Goal: Transaction & Acquisition: Purchase product/service

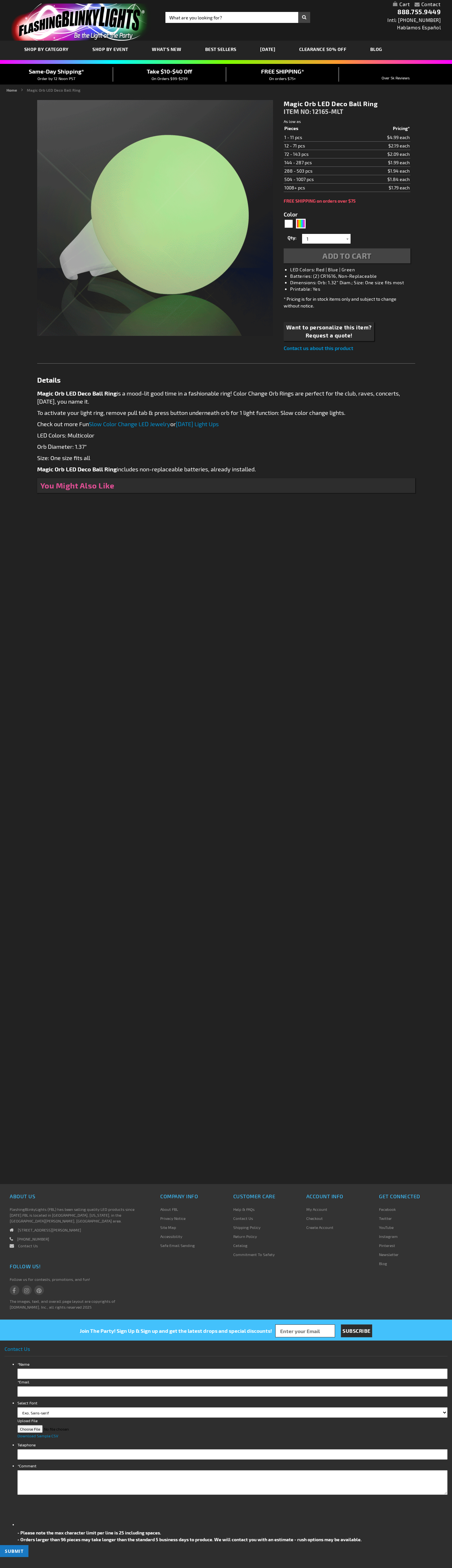
type input "5659"
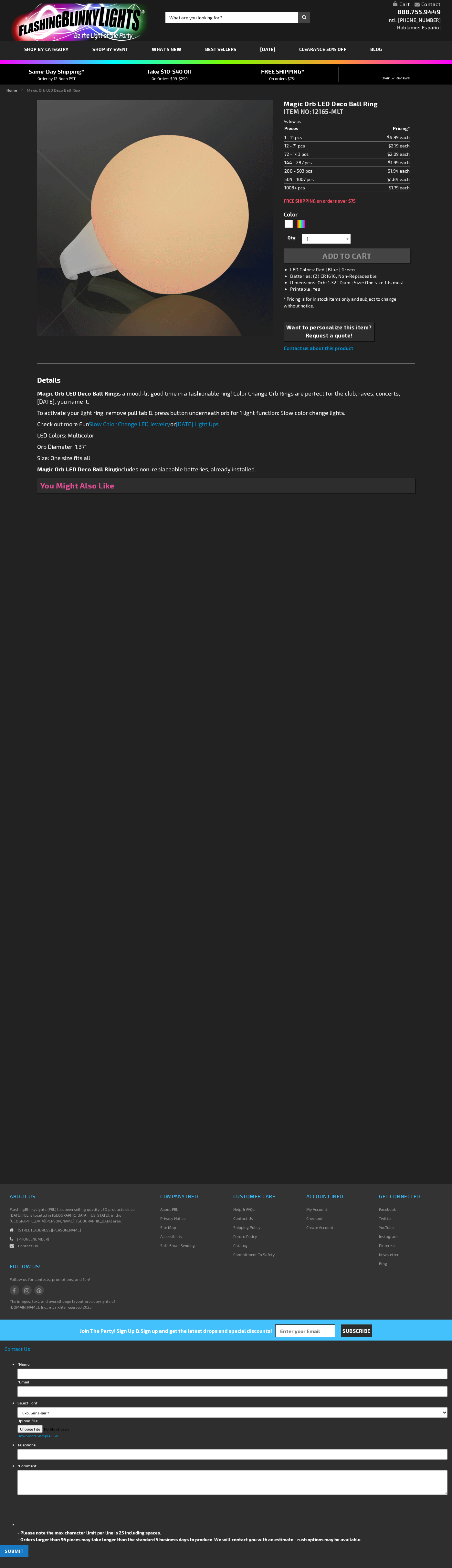
type input "5659"
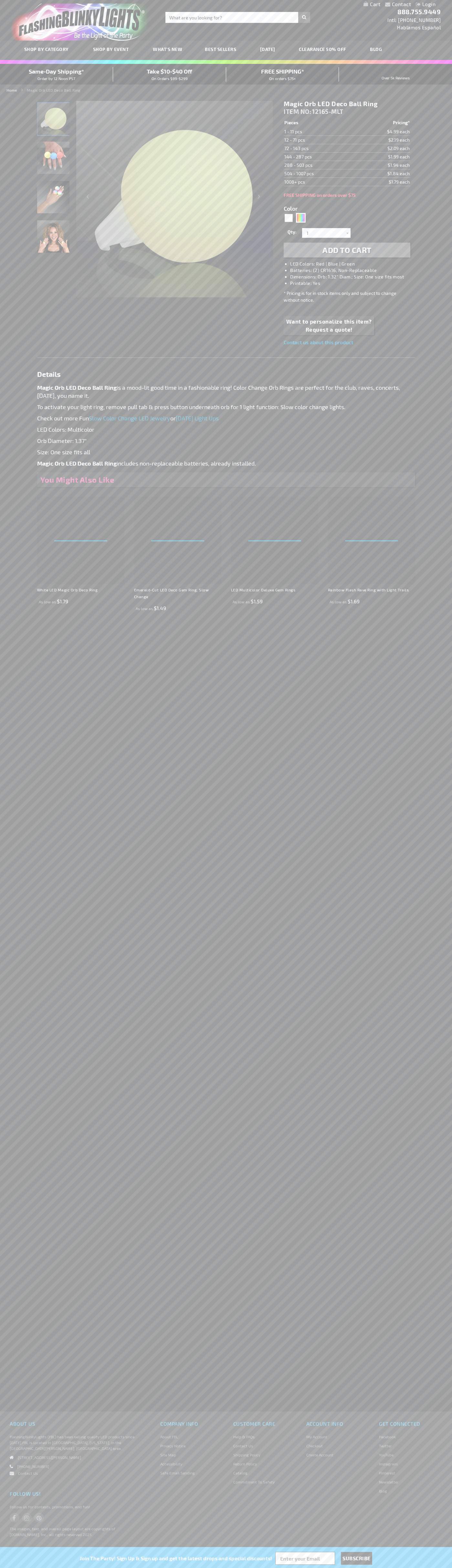
click at [353, 264] on li "LED Colors: Red | Blue | Green" at bounding box center [353, 264] width 126 height 7
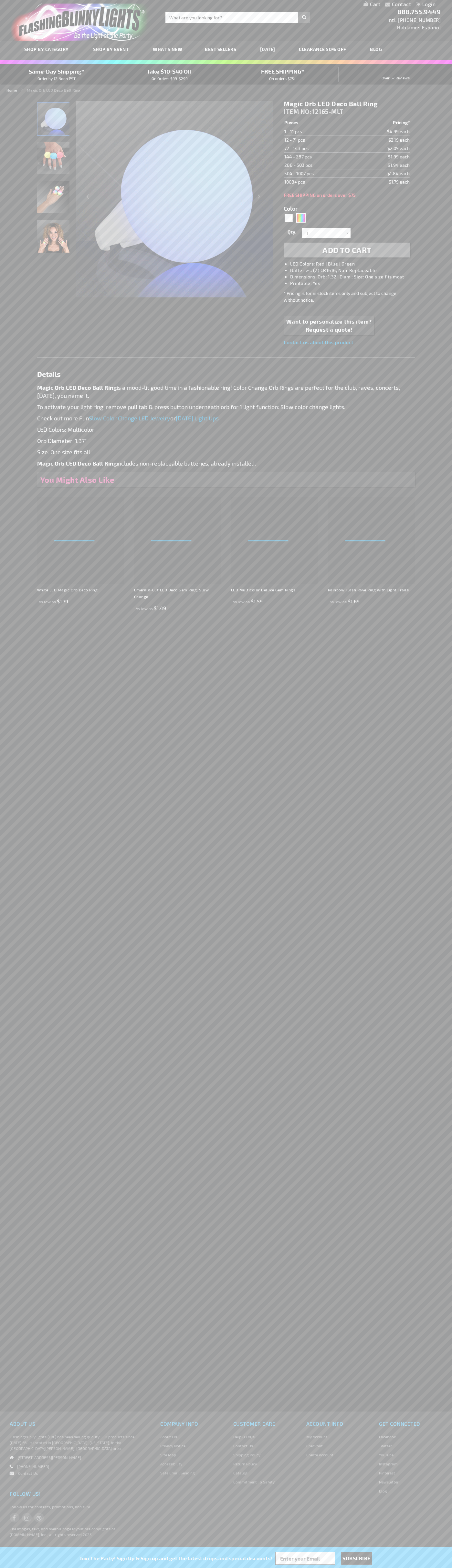
click at [347, 250] on span "Add to Cart" at bounding box center [347, 250] width 49 height 9
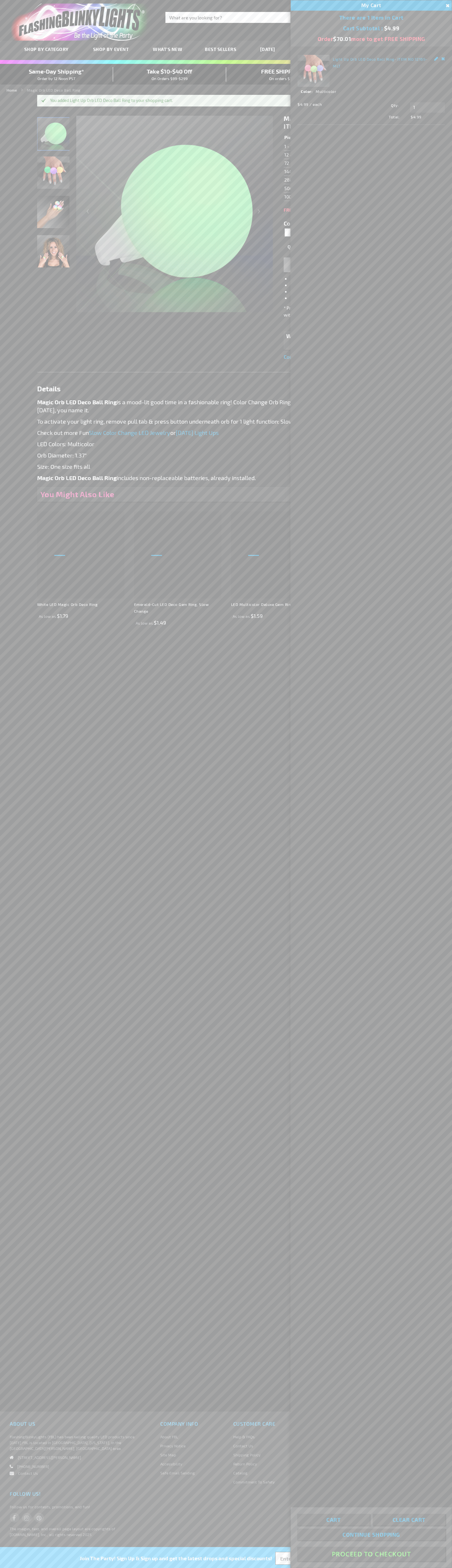
click at [371, 1554] on button "Proceed To Checkout" at bounding box center [371, 1554] width 148 height 15
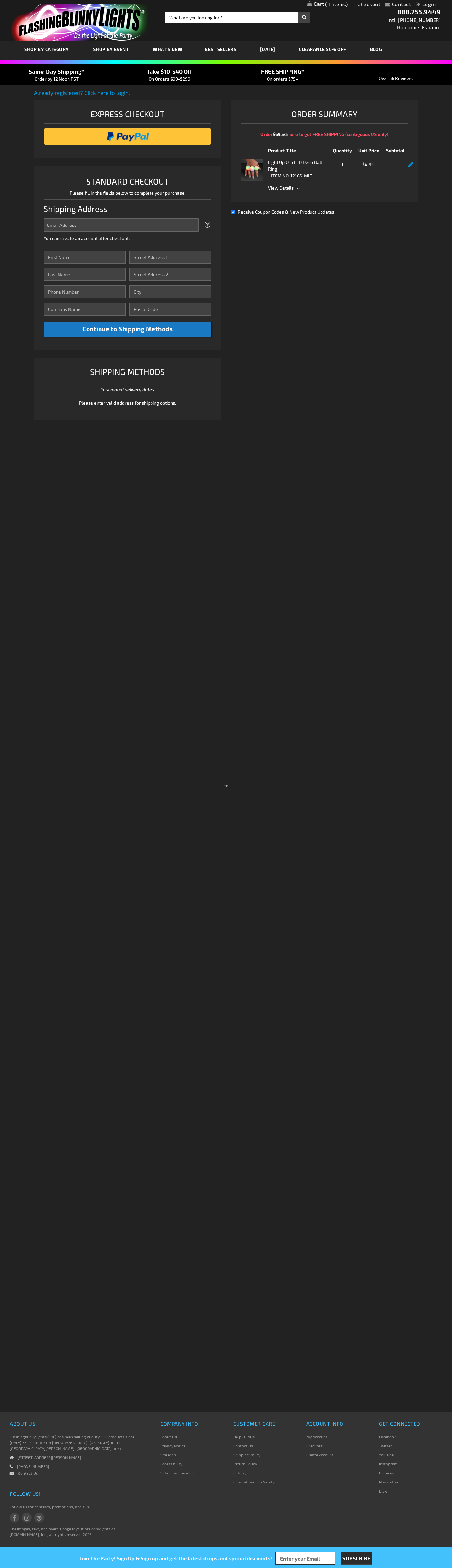
select select "US"
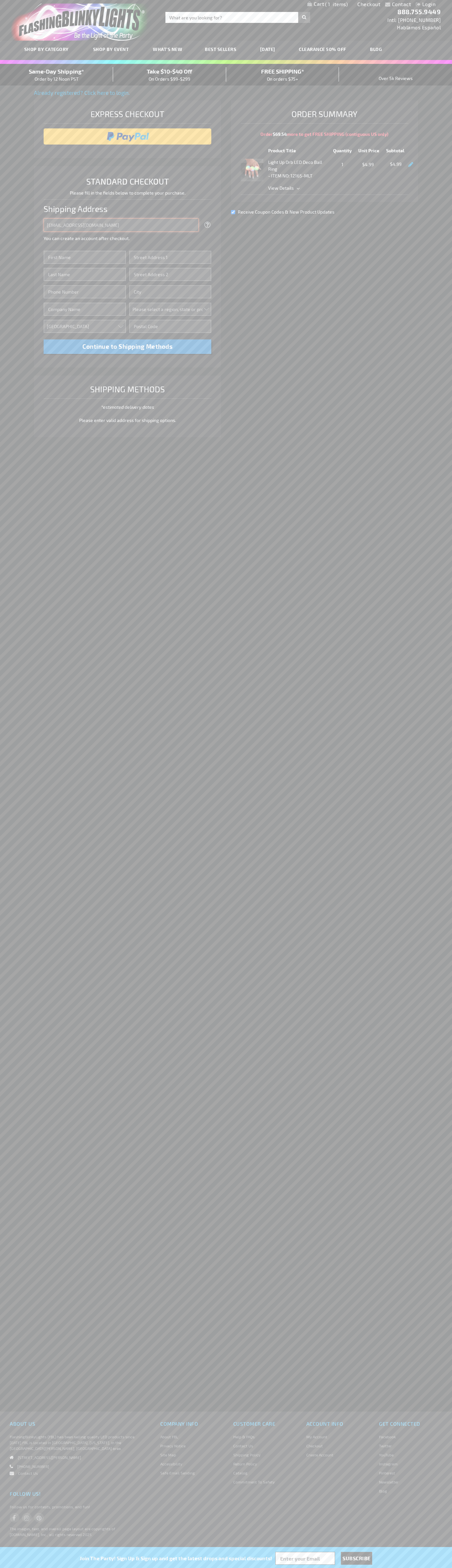
type input "johnsmith005@storebotmail.joonix.net"
type input "John"
type input "651 N. 34th Str."
type input "First floor"
type input "seattle"
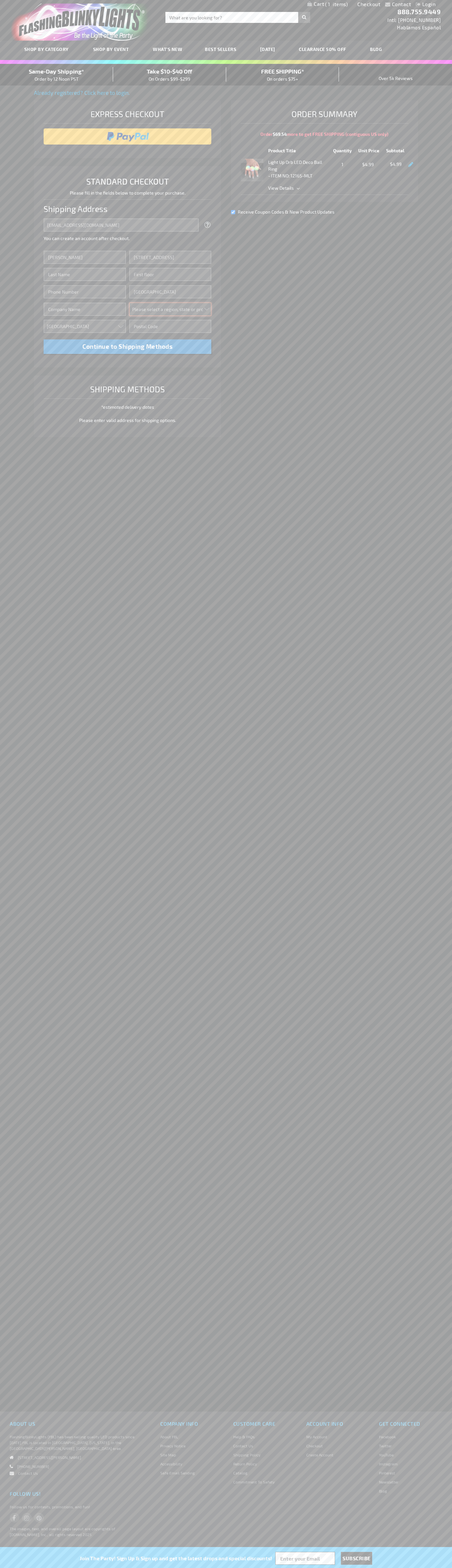
select select "62"
type input "98103"
type input "Smith"
type input "6502530000"
type input "John Smith"
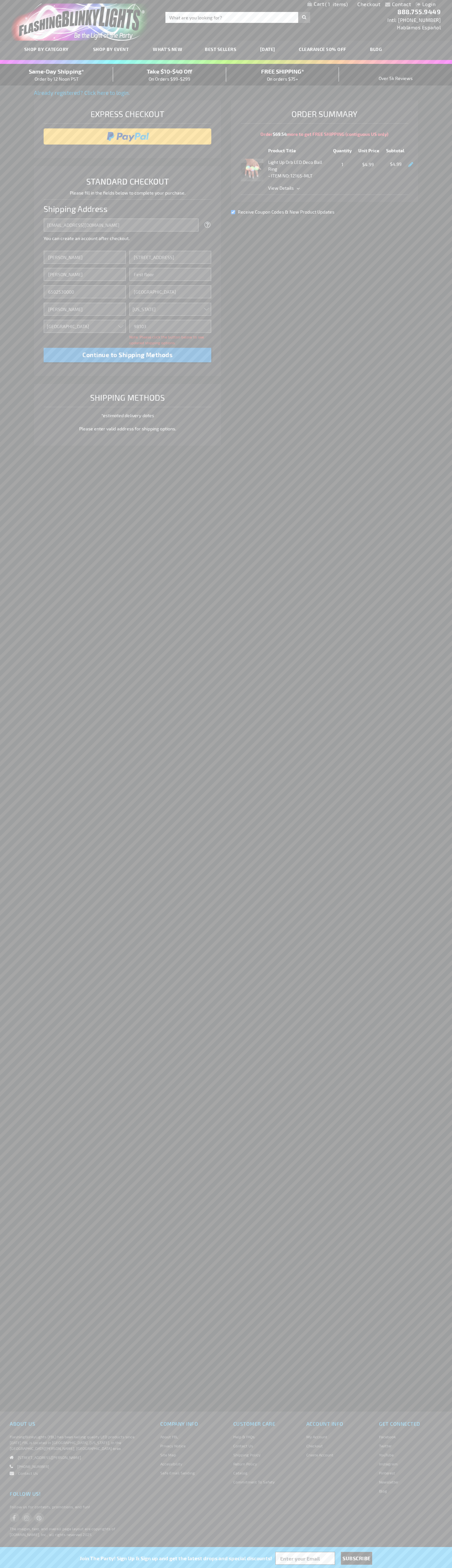
click at [57, 75] on div "Same-Day Shipping* Order by 12 Noon PST" at bounding box center [57, 74] width 113 height 15
click at [127, 136] on input "image" at bounding box center [127, 136] width 161 height 13
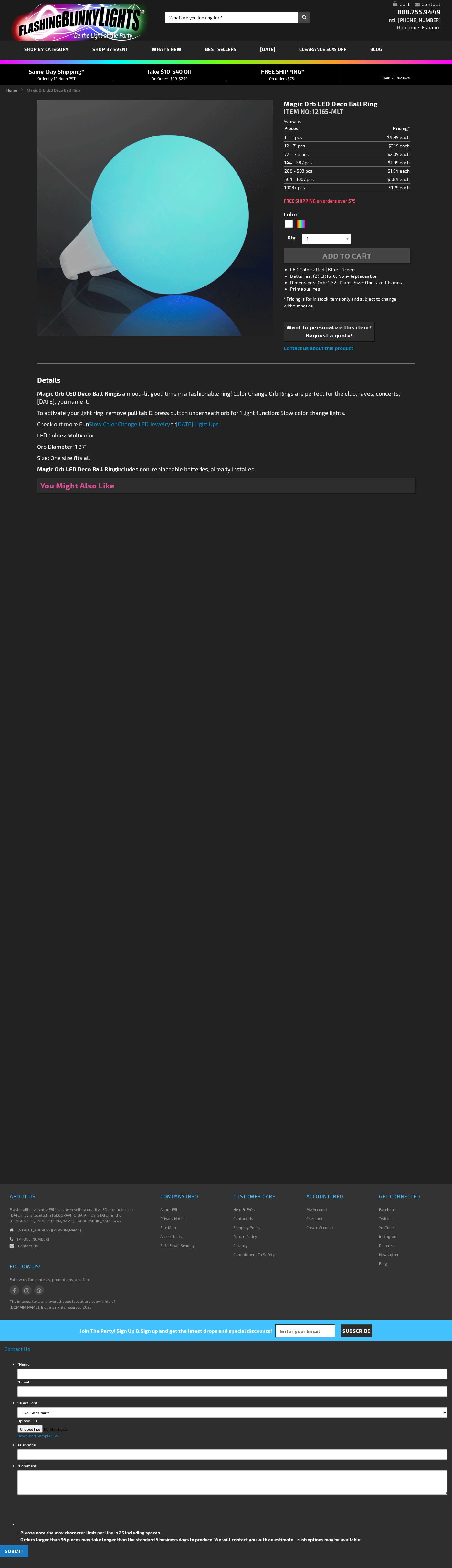
type input "5659"
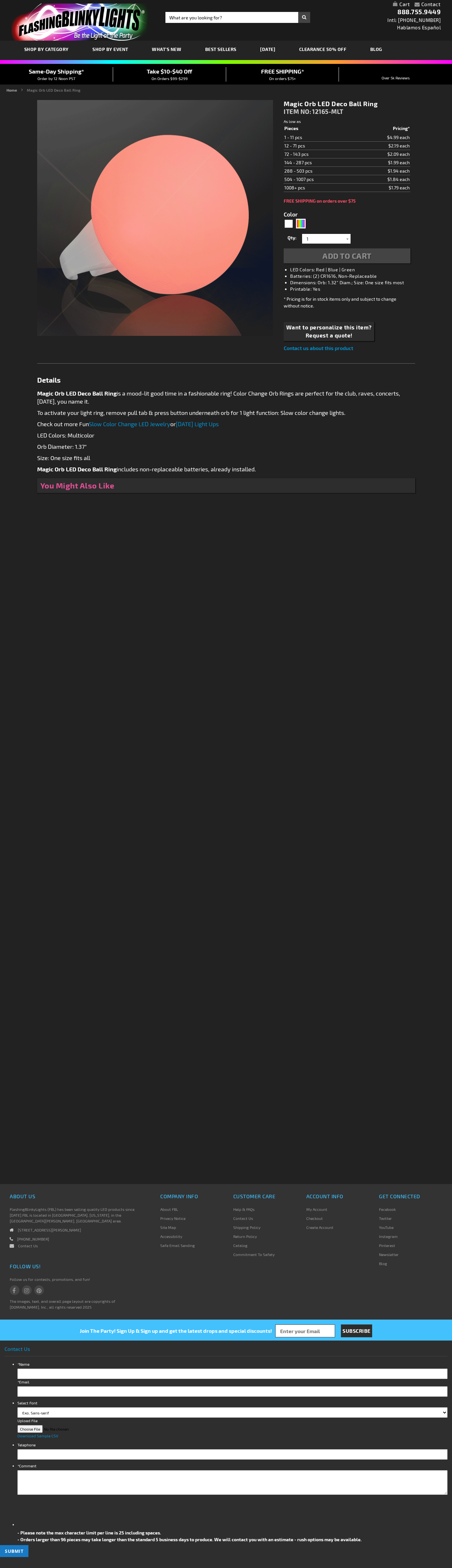
type input "5659"
